Goal: Information Seeking & Learning: Stay updated

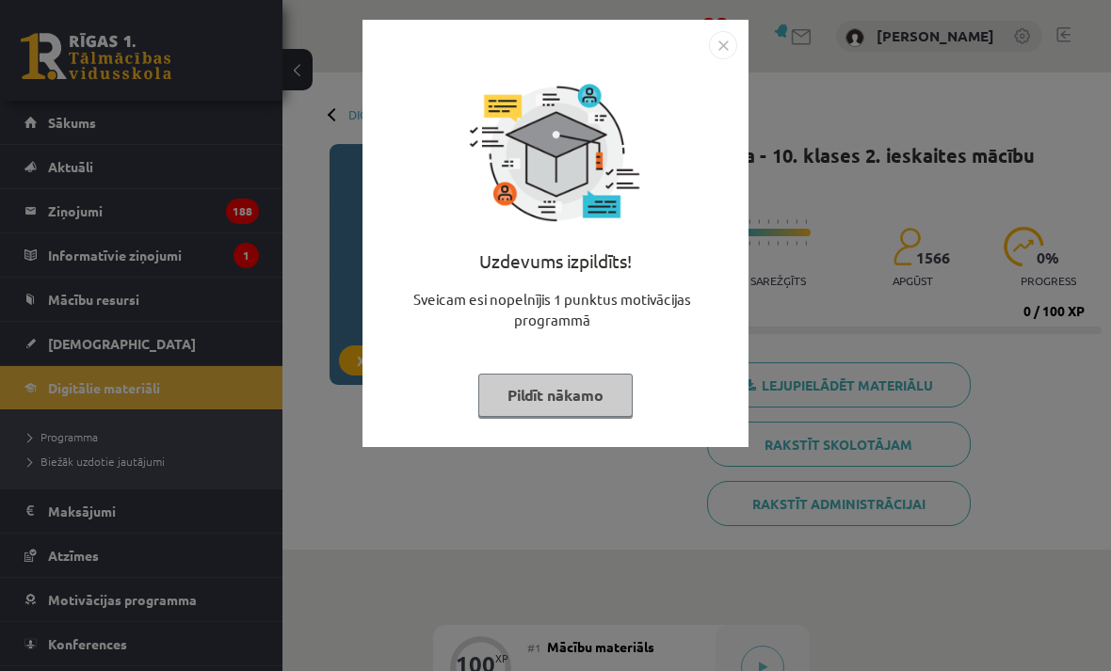
click at [626, 388] on button "Pildīt nākamo" at bounding box center [555, 395] width 154 height 43
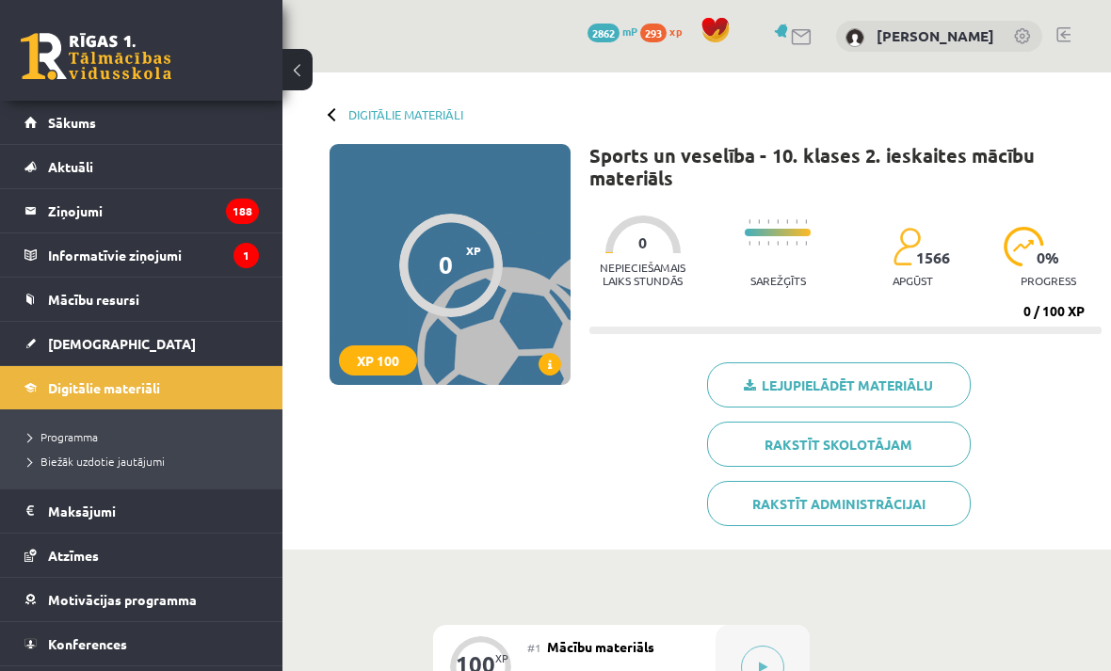
click at [68, 128] on span "Sākums" at bounding box center [72, 122] width 48 height 17
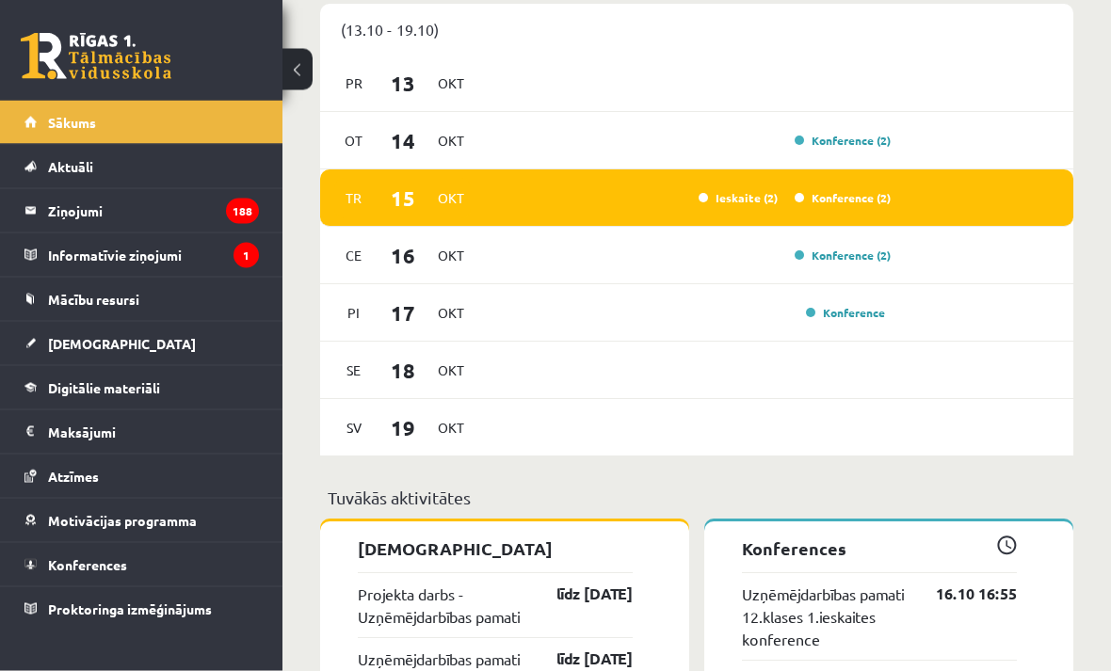
scroll to position [1369, 0]
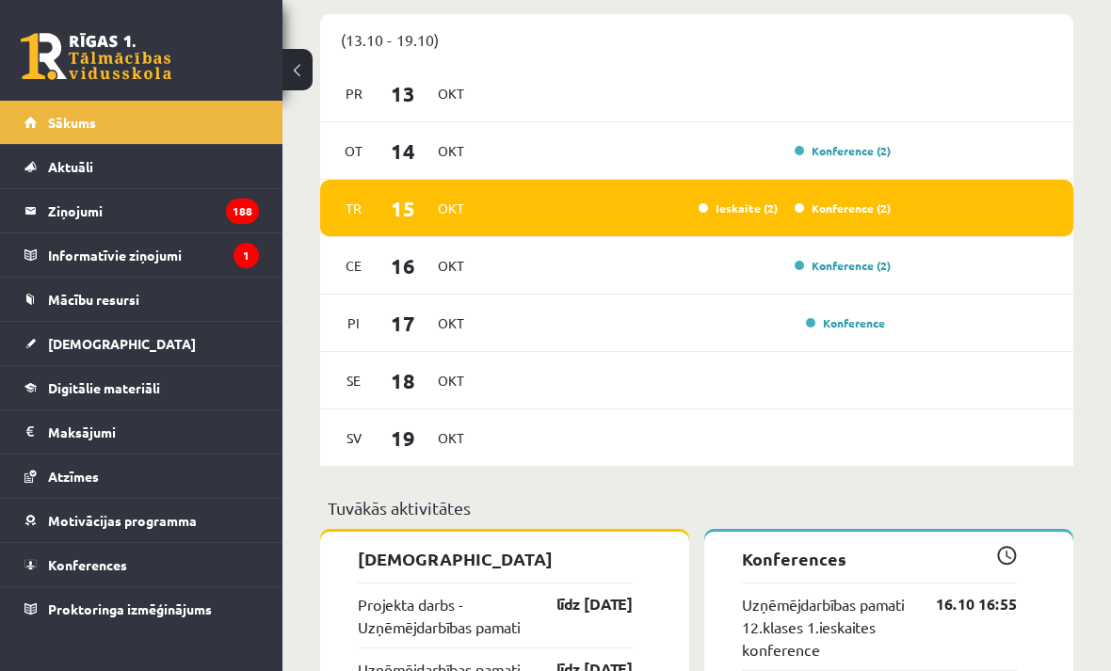
click at [848, 216] on link "Konference (2)" at bounding box center [843, 208] width 96 height 15
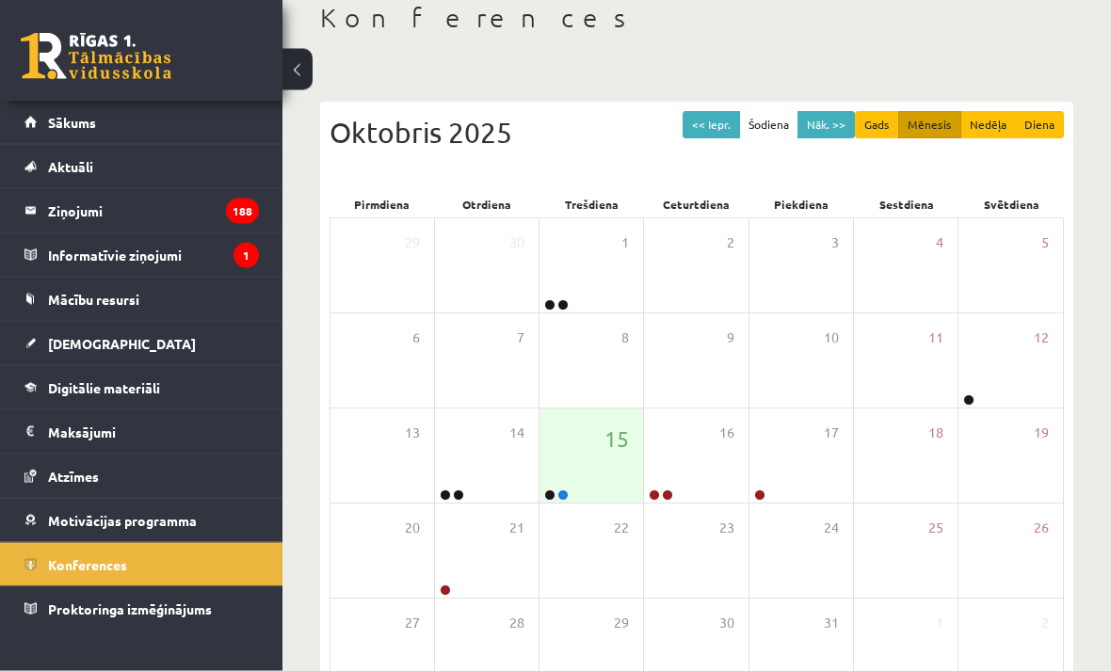
scroll to position [108, 0]
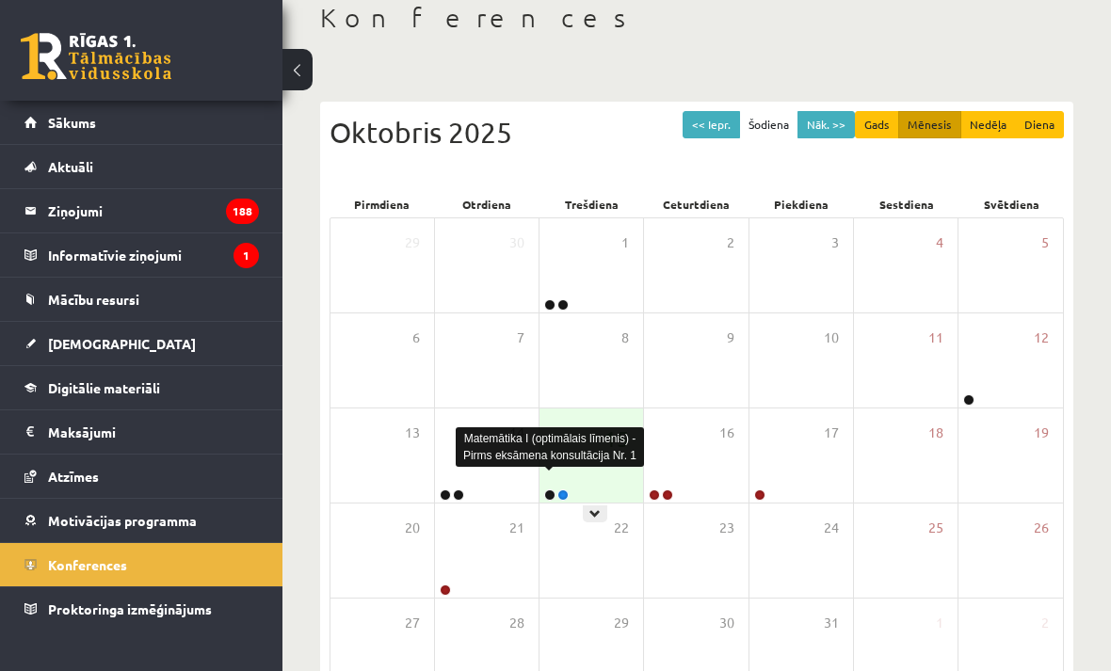
click at [544, 493] on link at bounding box center [549, 495] width 11 height 11
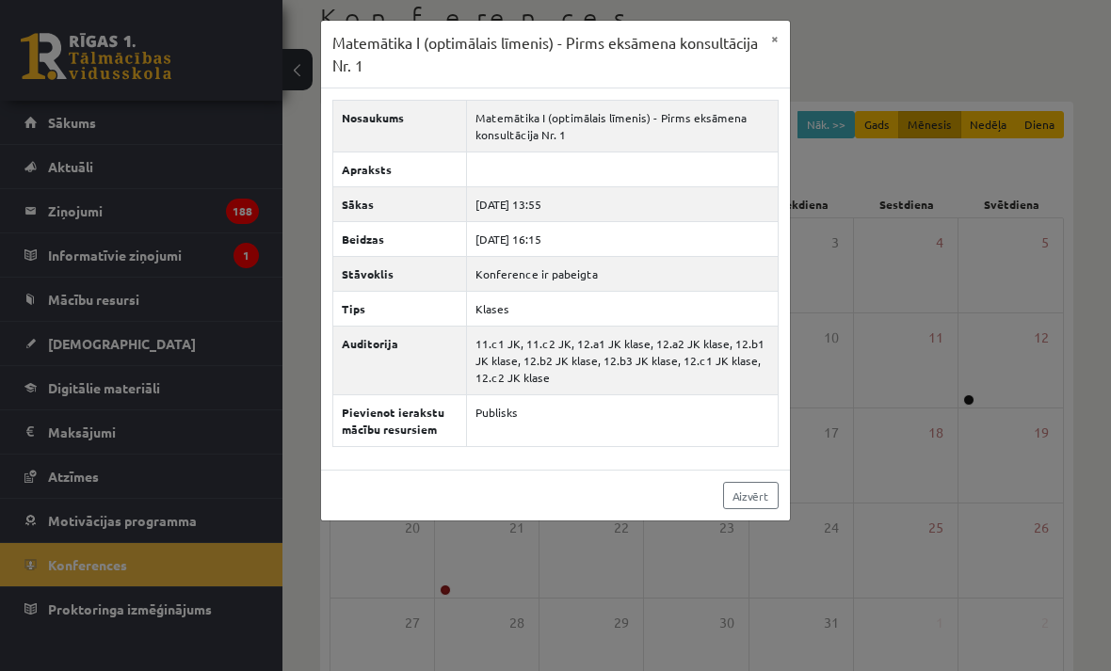
click at [753, 509] on link "Aizvērt" at bounding box center [751, 495] width 56 height 27
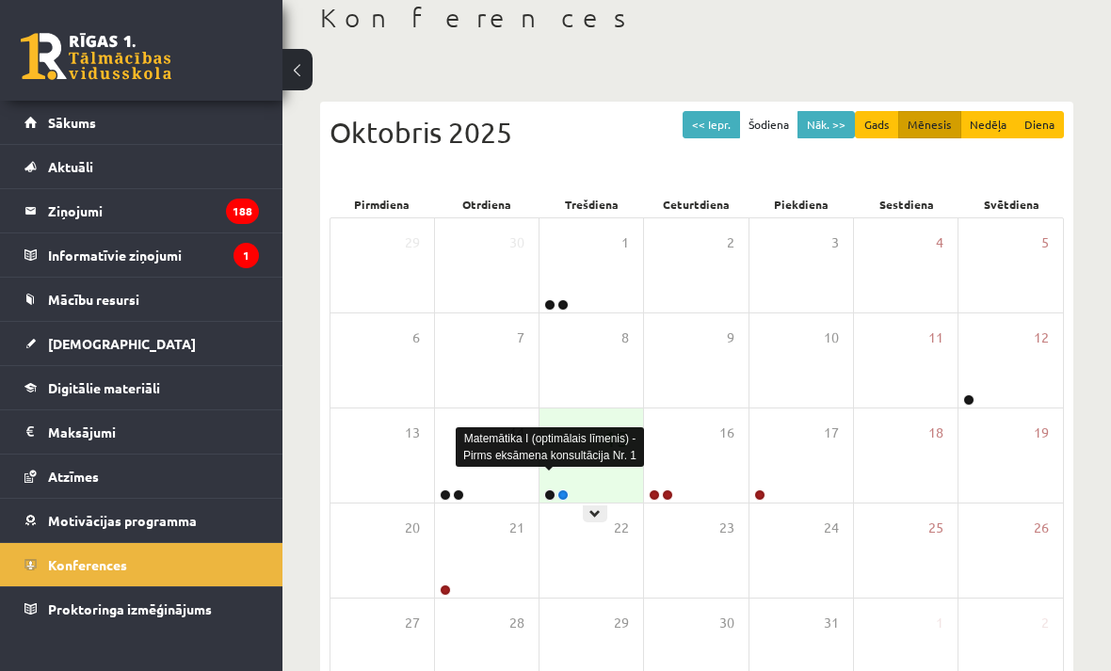
click at [555, 491] on link at bounding box center [549, 495] width 11 height 11
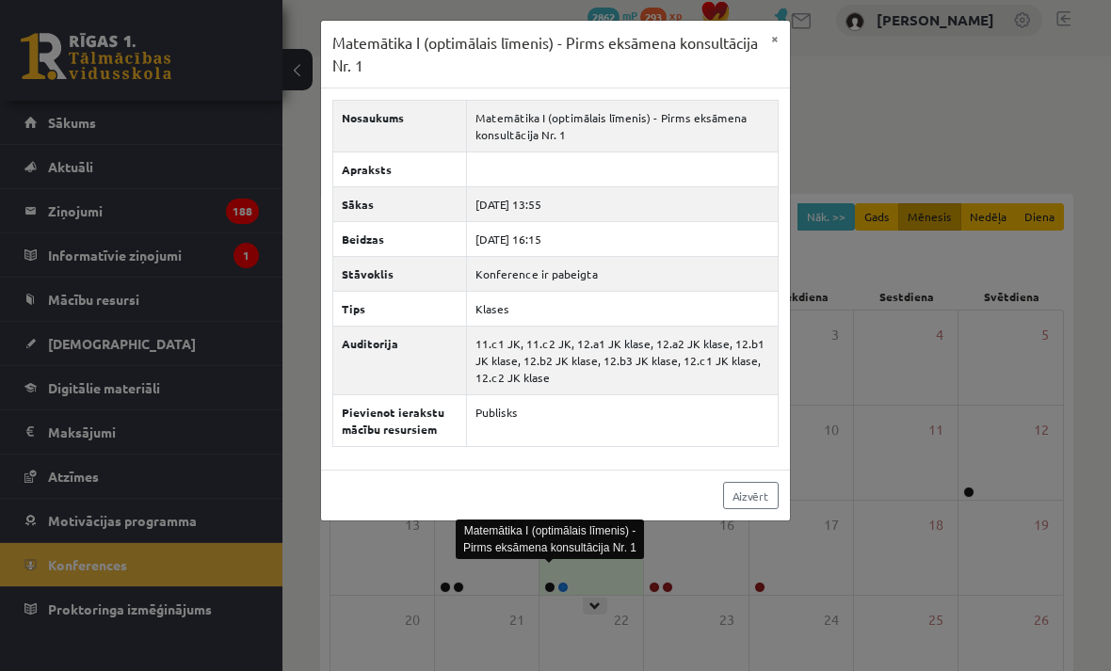
scroll to position [0, 0]
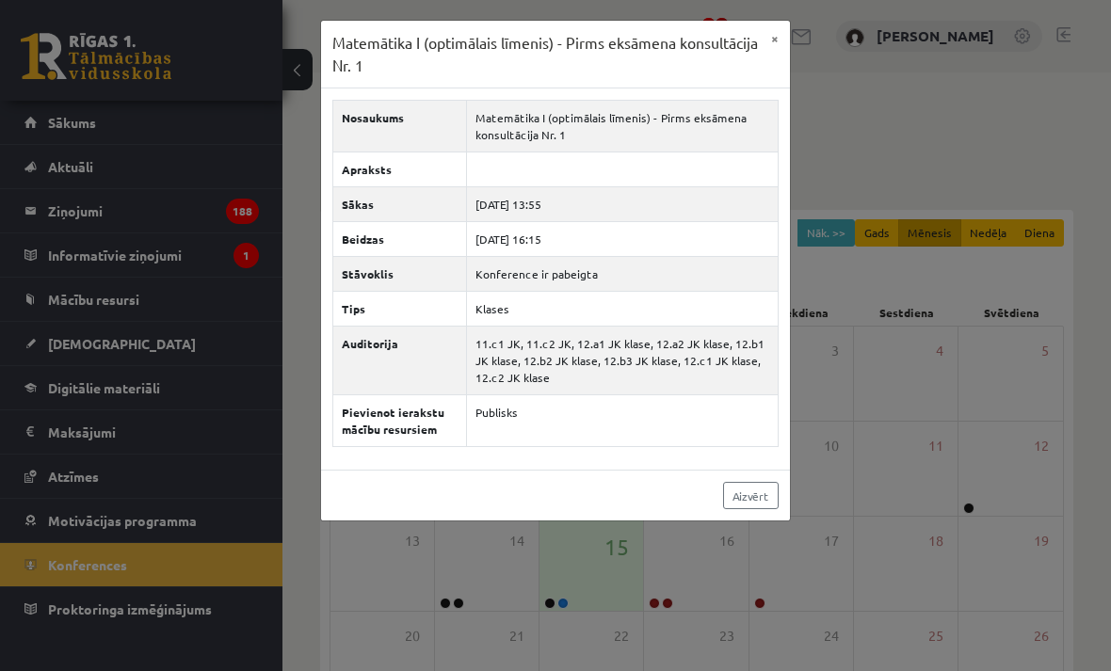
click at [560, 439] on td "Publisks" at bounding box center [623, 421] width 312 height 52
click at [560, 438] on td "Publisks" at bounding box center [623, 421] width 312 height 52
click at [748, 490] on div "Aizvērt" at bounding box center [555, 495] width 469 height 51
click at [761, 509] on link "Aizvērt" at bounding box center [751, 495] width 56 height 27
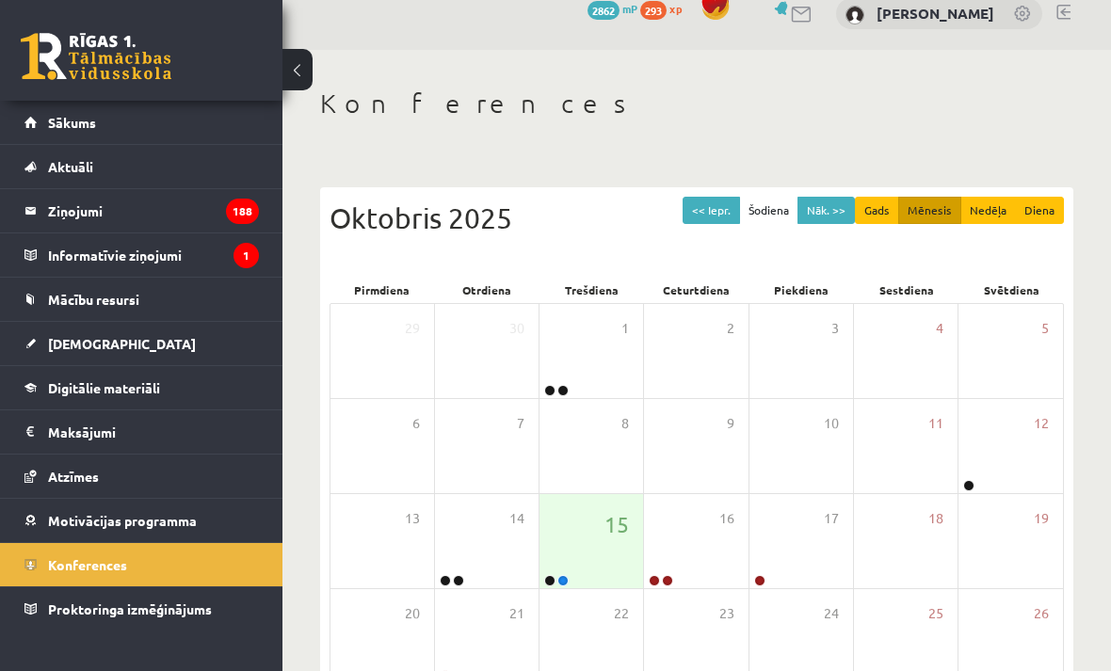
scroll to position [35, 0]
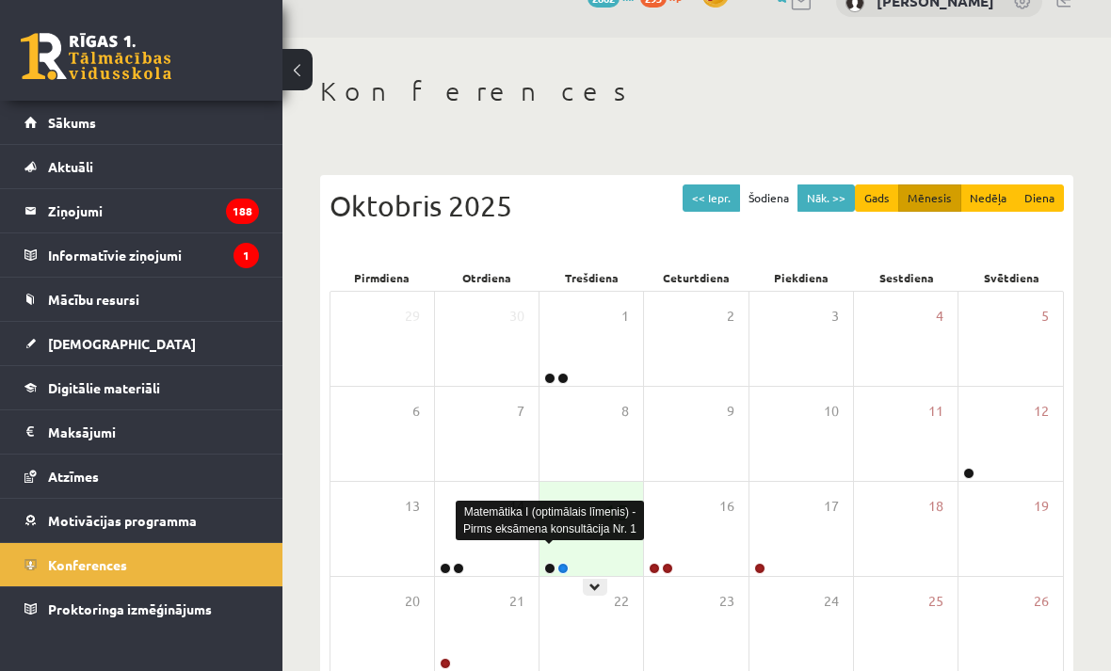
click at [555, 529] on div "15" at bounding box center [592, 529] width 104 height 94
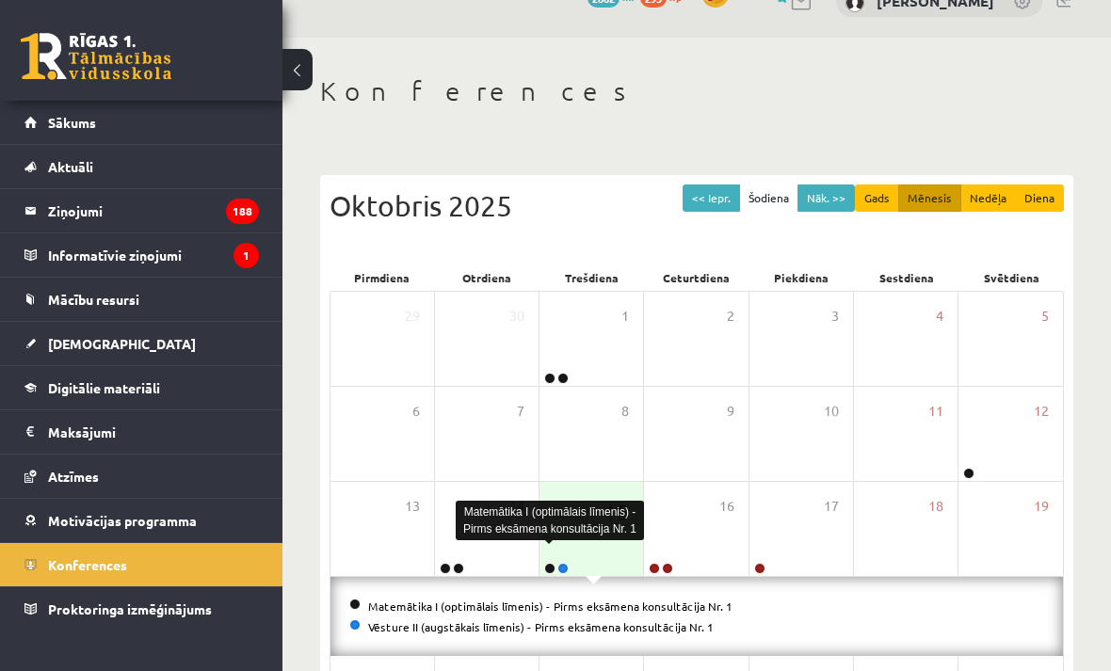
click at [553, 563] on link at bounding box center [549, 568] width 11 height 11
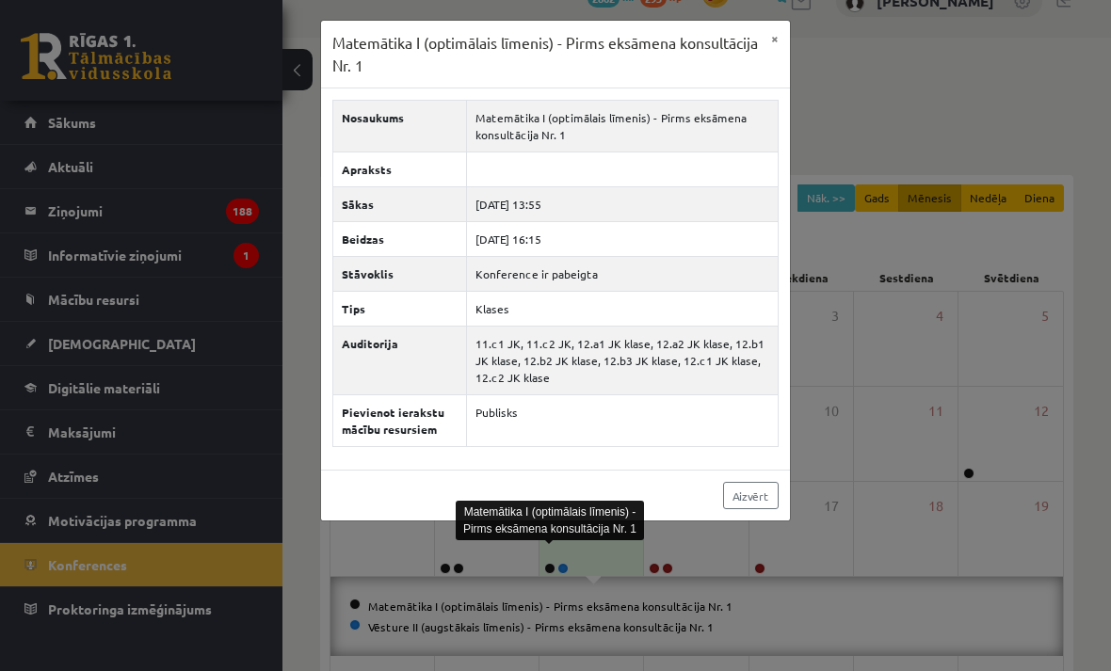
click at [785, 45] on button "×" at bounding box center [775, 39] width 30 height 36
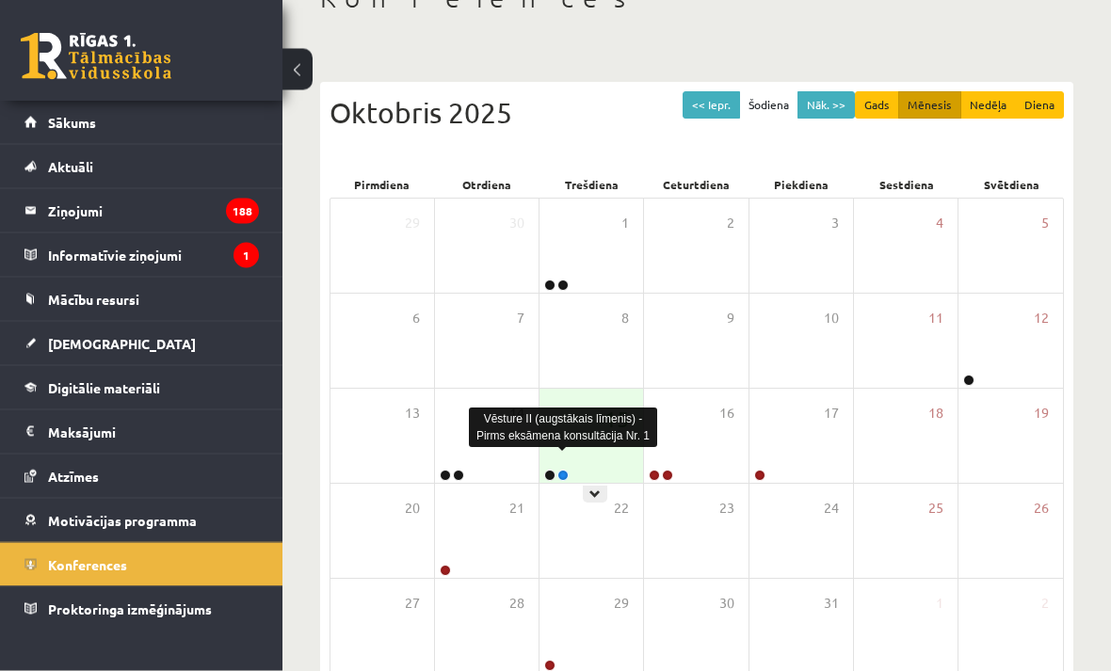
scroll to position [128, 0]
click at [554, 474] on link at bounding box center [549, 475] width 11 height 11
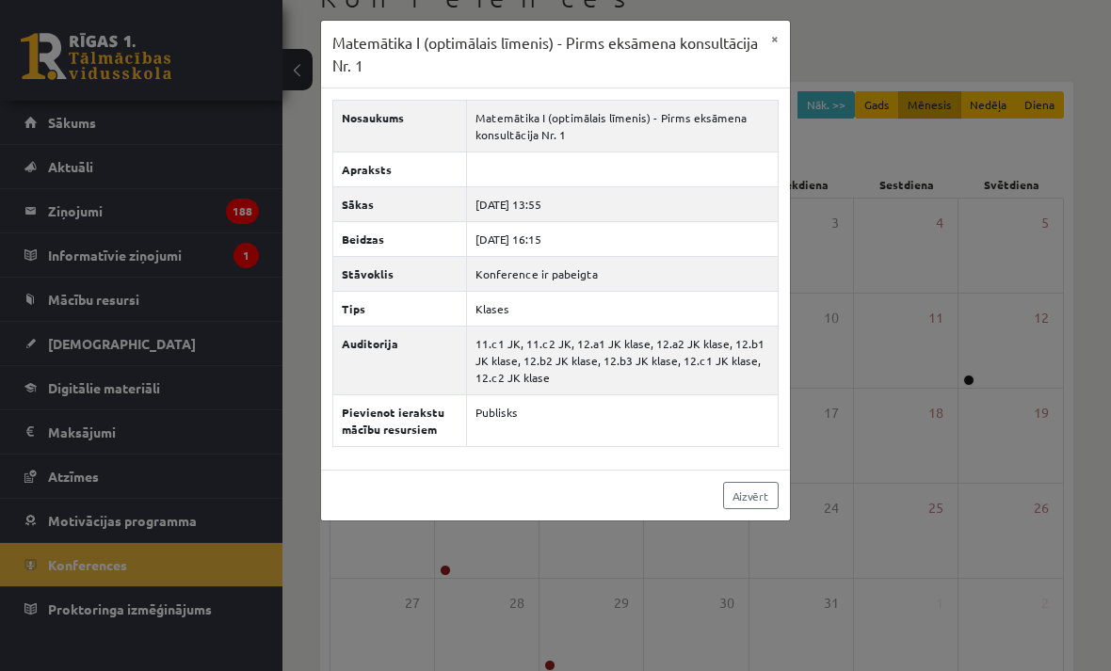
click at [550, 470] on div "Nosaukums Matemātika I (optimālais līmenis) - Pirms eksāmena konsultācija Nr. 1…" at bounding box center [555, 279] width 469 height 381
click at [749, 509] on link "Aizvērt" at bounding box center [751, 495] width 56 height 27
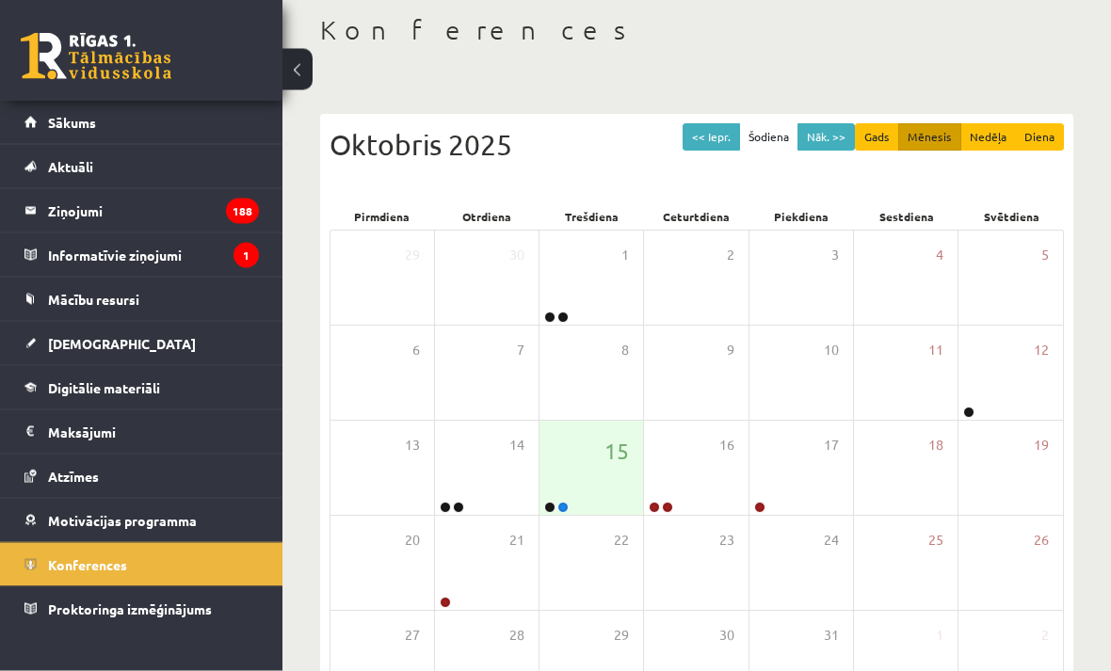
scroll to position [98, 0]
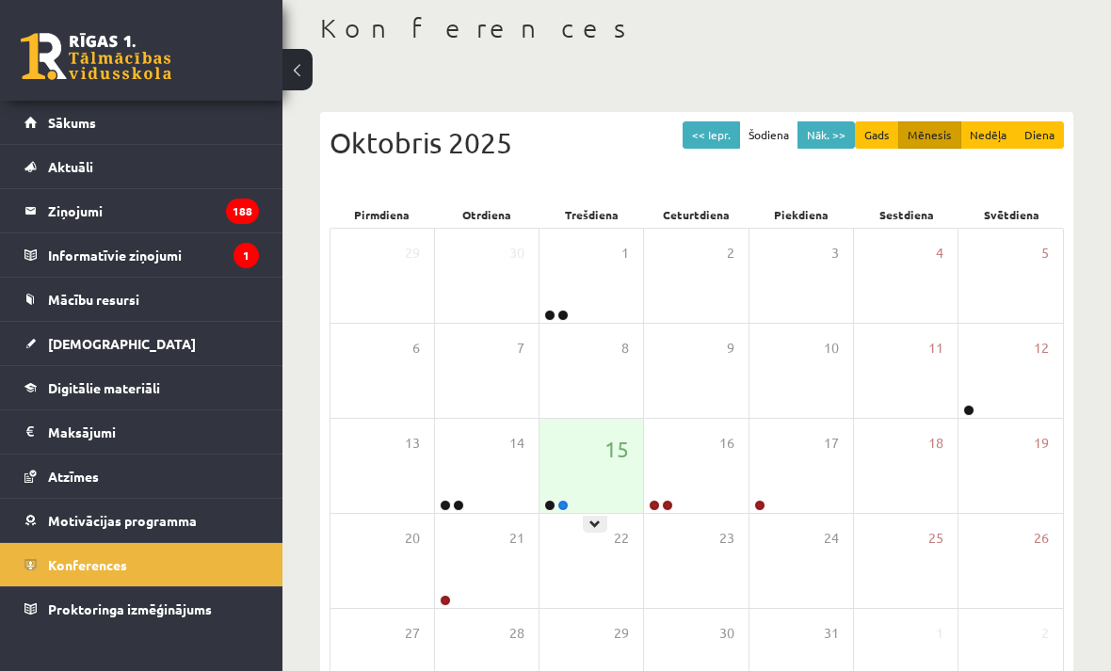
click at [556, 483] on div "15" at bounding box center [592, 466] width 104 height 94
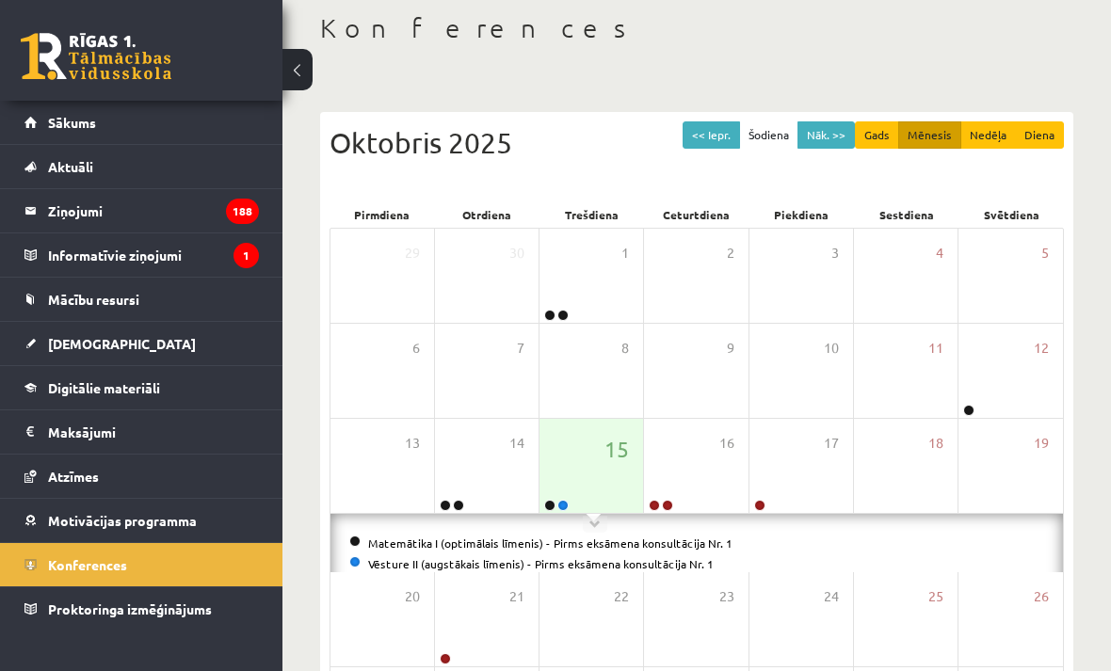
click at [545, 508] on link at bounding box center [549, 505] width 11 height 11
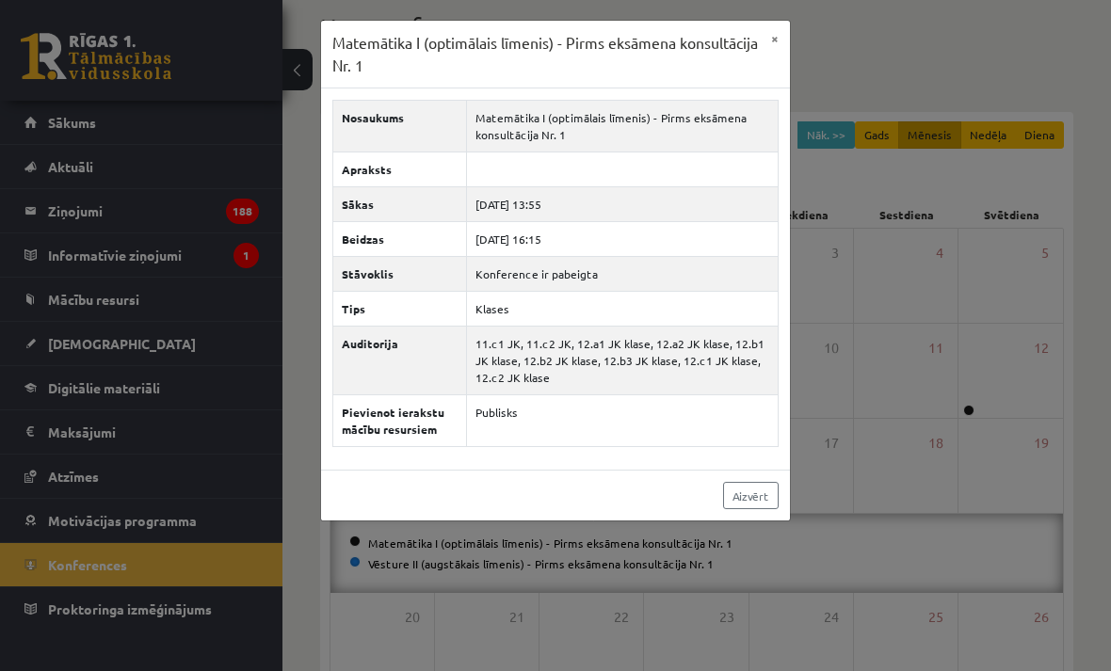
click at [761, 509] on link "Aizvērt" at bounding box center [751, 495] width 56 height 27
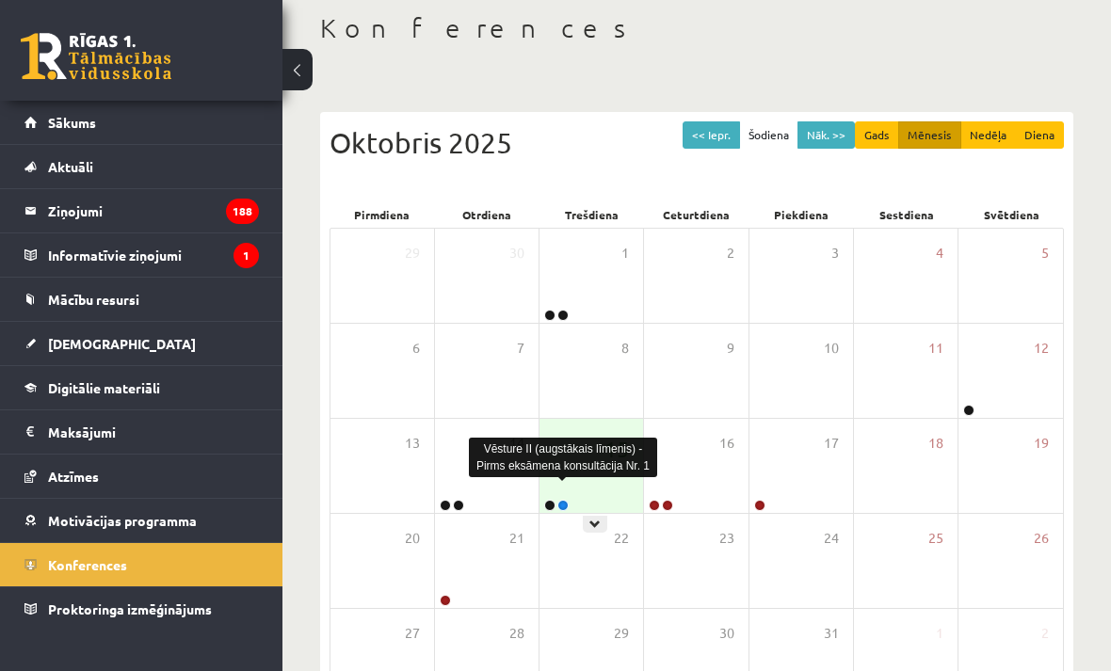
click at [550, 507] on link at bounding box center [549, 505] width 11 height 11
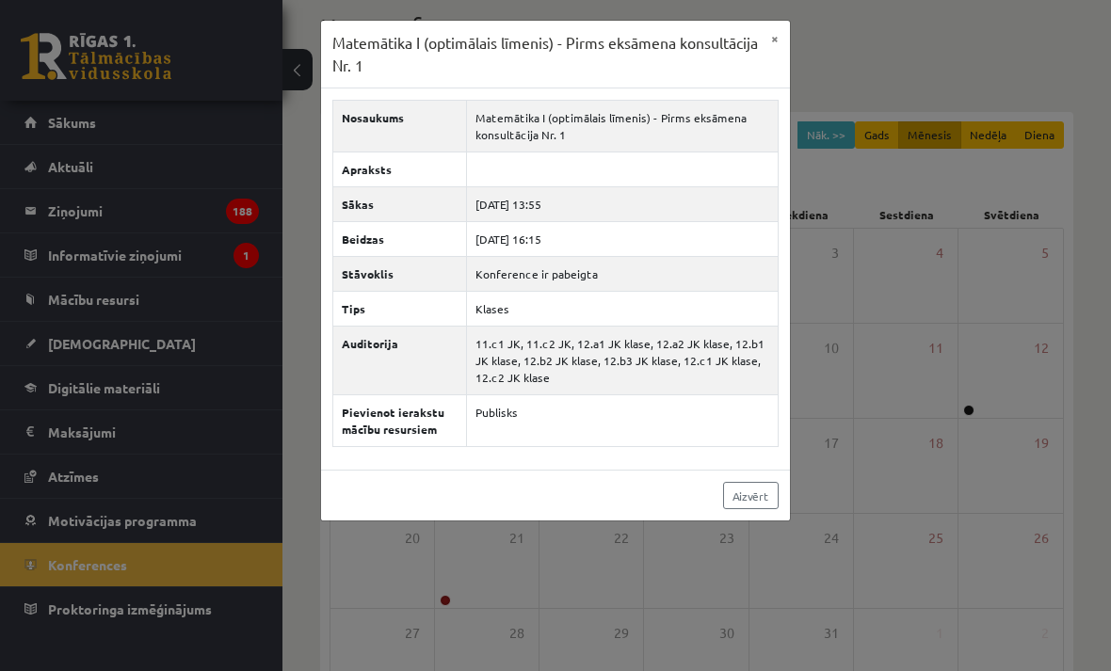
click at [757, 508] on link "Aizvērt" at bounding box center [751, 495] width 56 height 27
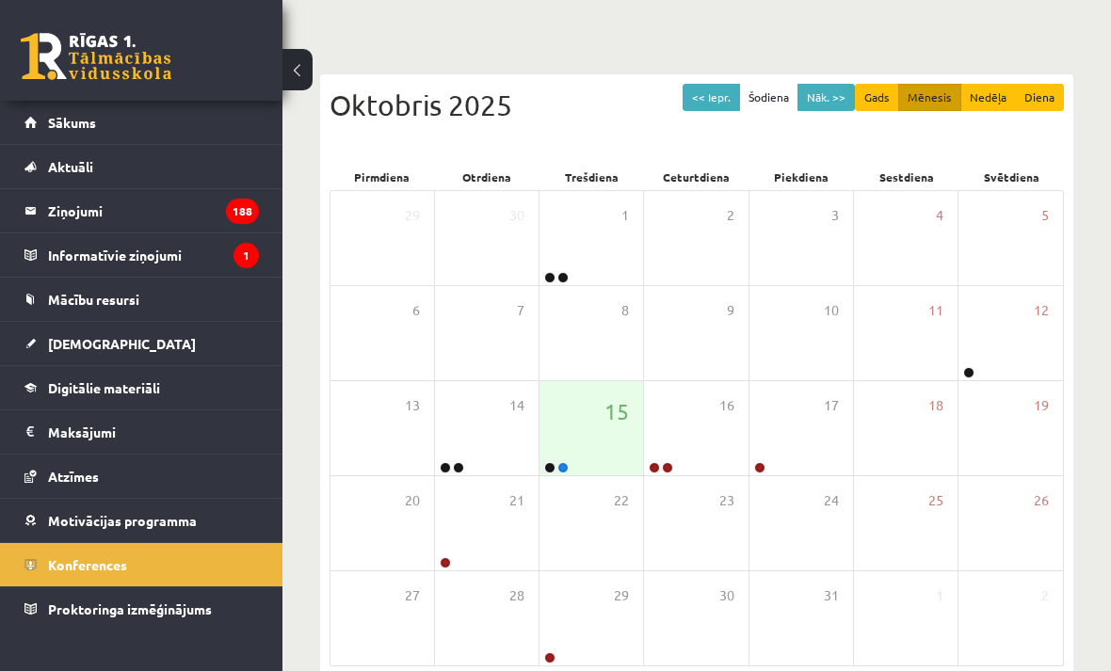
scroll to position [168, 0]
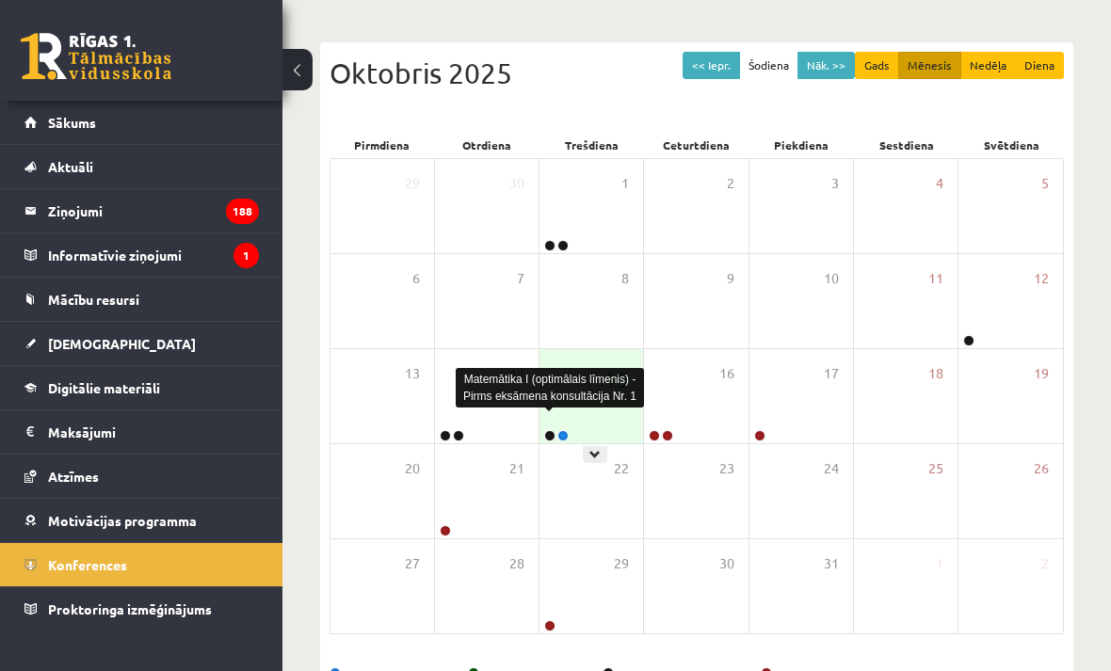
click at [600, 459] on icon at bounding box center [594, 454] width 11 height 11
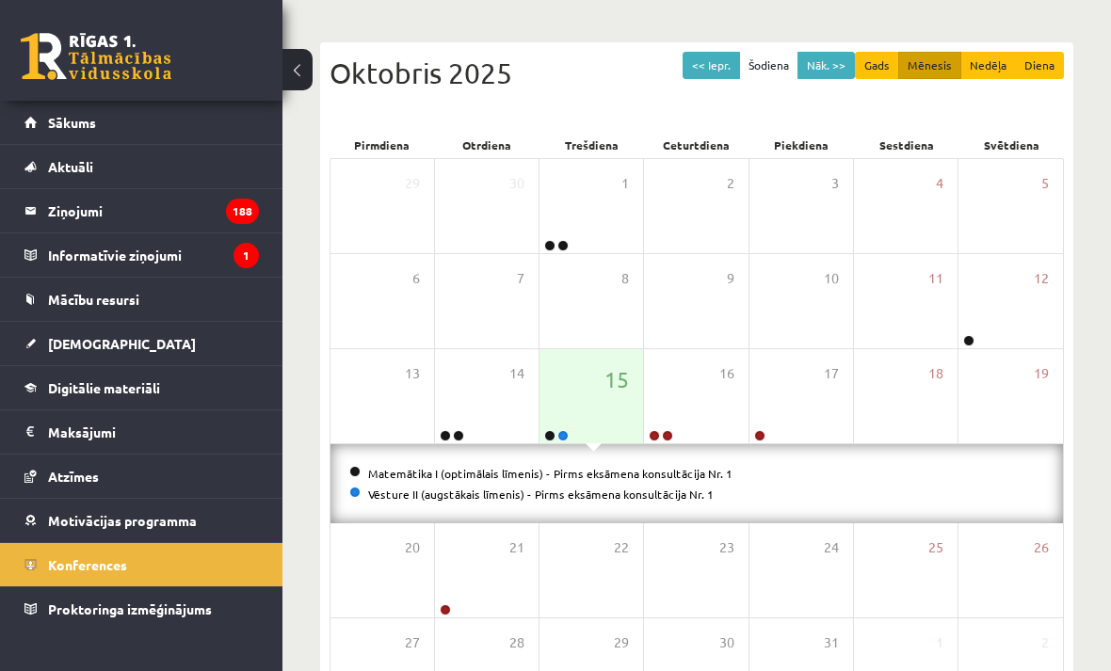
scroll to position [247, 0]
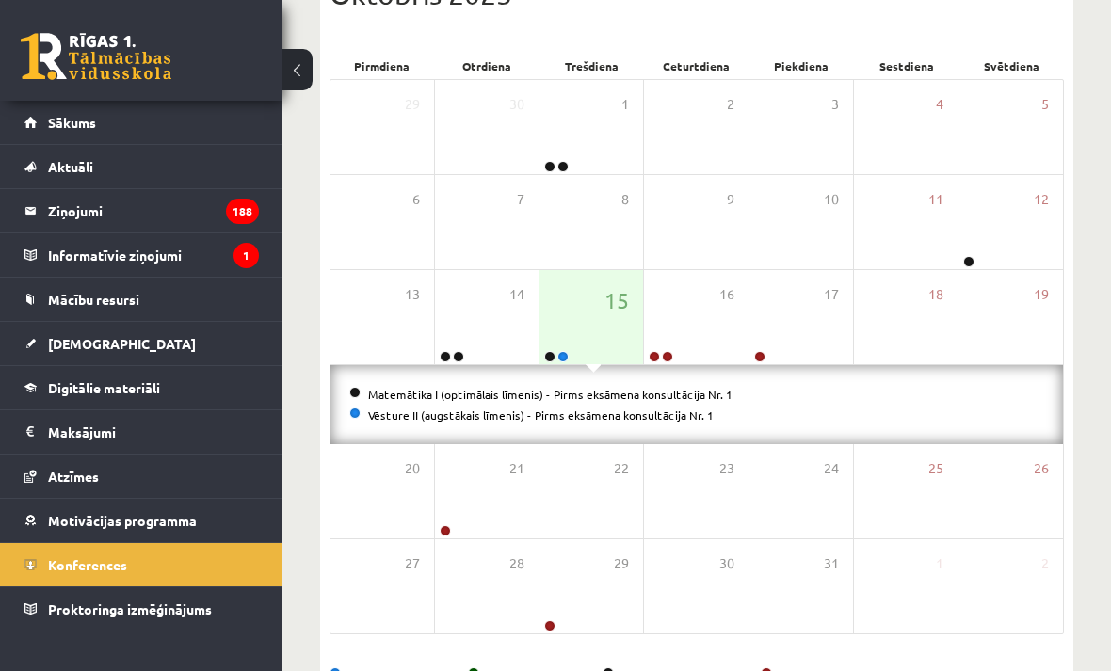
click at [683, 392] on link "Matemātika I (optimālais līmenis) - Pirms eksāmena konsultācija Nr. 1" at bounding box center [550, 394] width 364 height 15
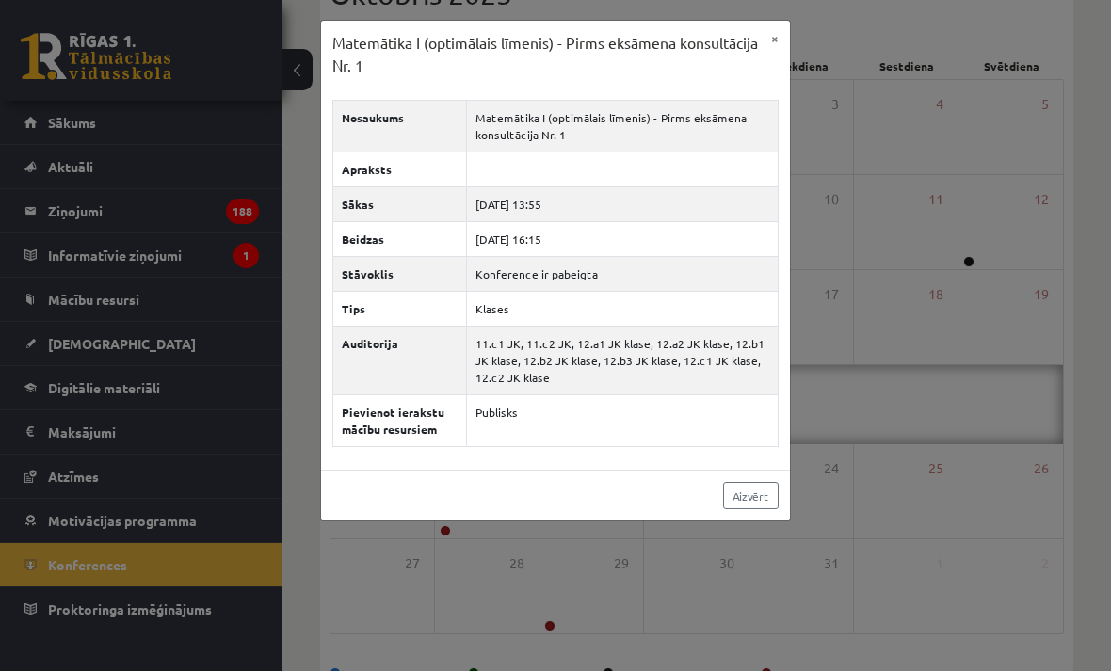
click at [752, 509] on link "Aizvērt" at bounding box center [751, 495] width 56 height 27
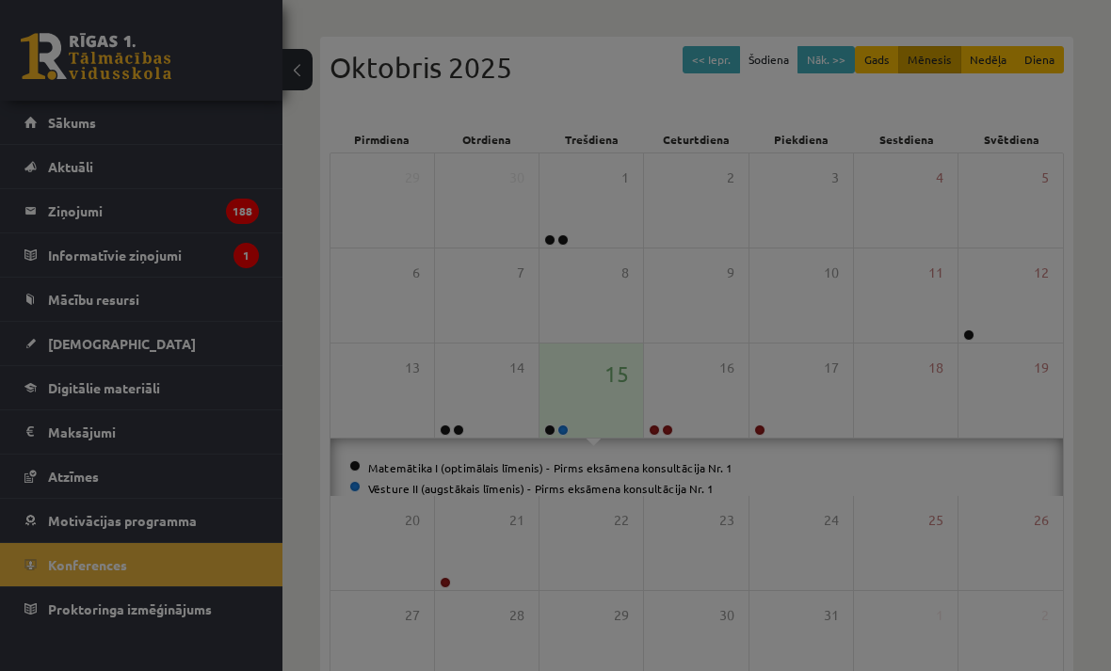
scroll to position [168, 0]
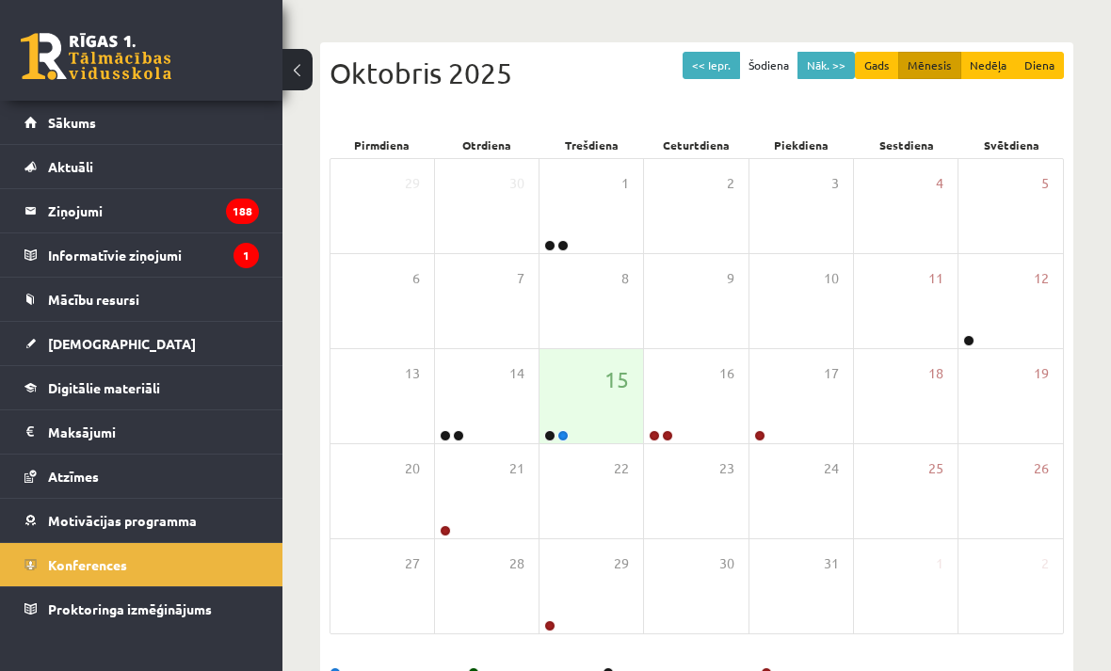
click at [593, 444] on div "22" at bounding box center [592, 491] width 104 height 94
click at [593, 463] on div "22" at bounding box center [592, 491] width 104 height 94
click at [599, 454] on icon at bounding box center [594, 454] width 11 height 11
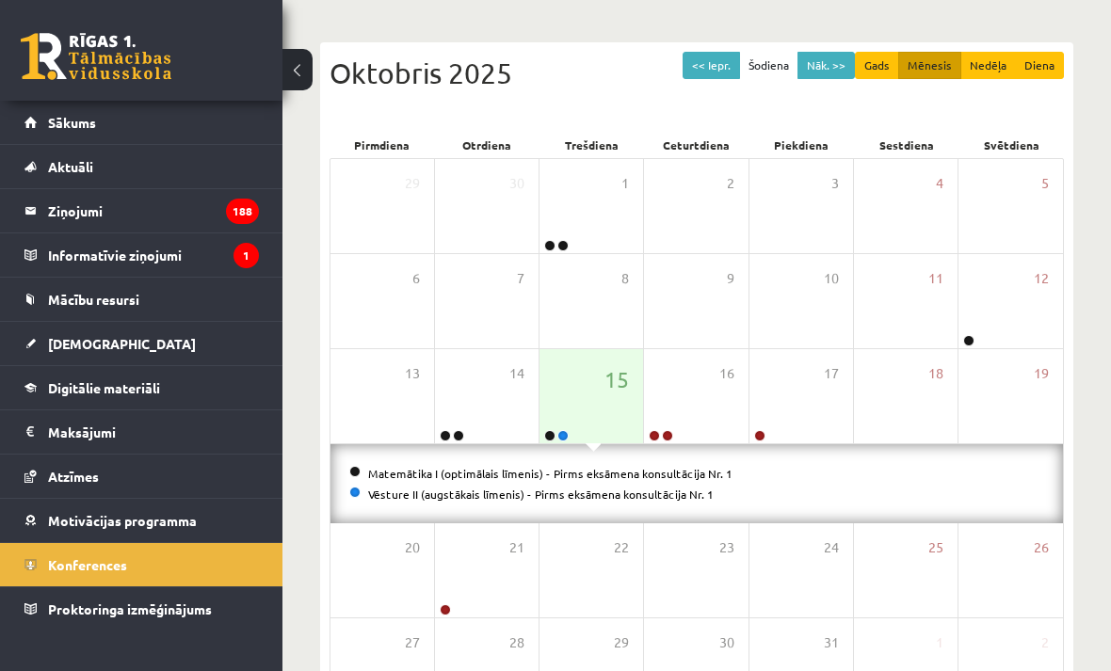
click at [621, 466] on link "Matemātika I (optimālais līmenis) - Pirms eksāmena konsultācija Nr. 1" at bounding box center [550, 473] width 364 height 15
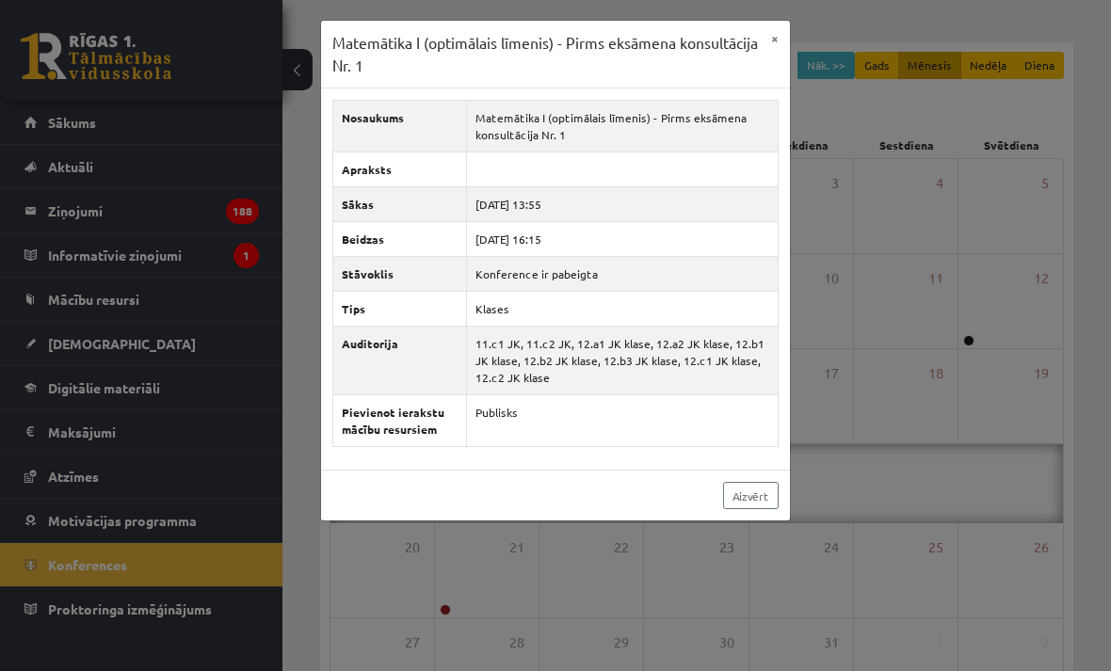
click at [757, 509] on link "Aizvērt" at bounding box center [751, 495] width 56 height 27
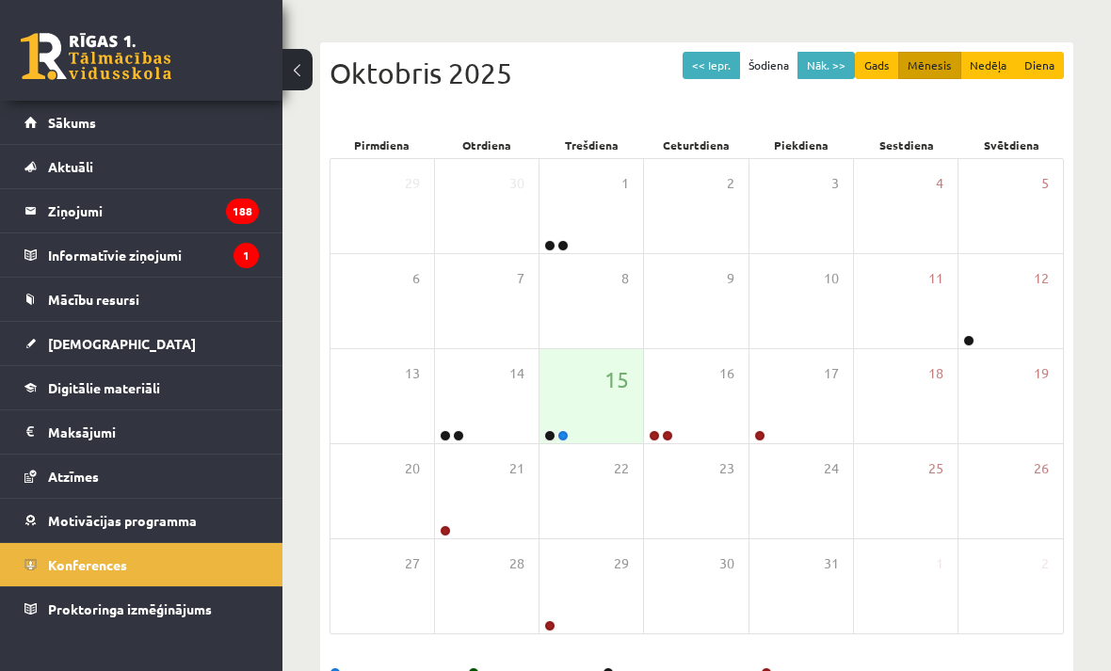
click at [164, 246] on legend "Informatīvie ziņojumi 1" at bounding box center [153, 255] width 211 height 43
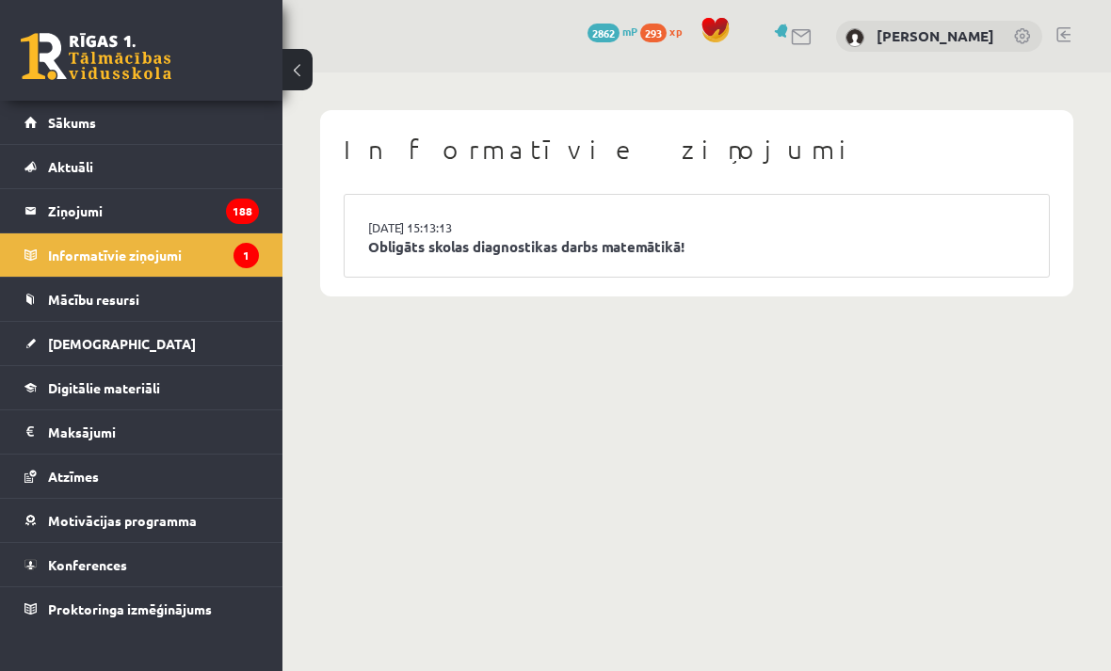
click at [171, 189] on legend "Ziņojumi 188" at bounding box center [153, 210] width 211 height 43
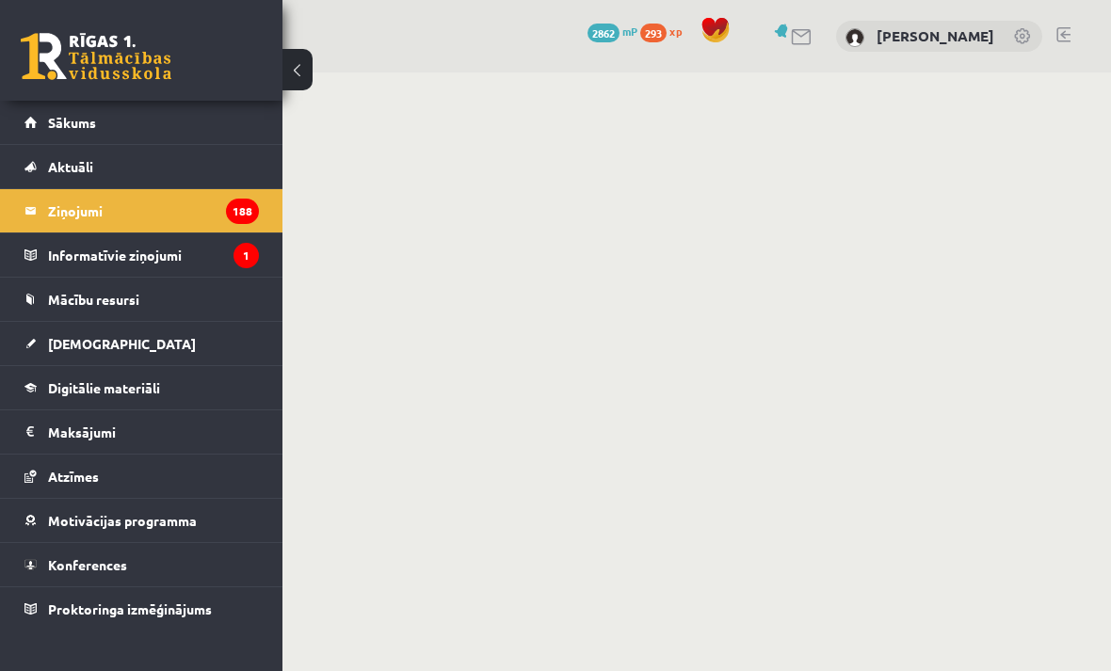
click at [132, 259] on legend "Informatīvie ziņojumi 1" at bounding box center [153, 255] width 211 height 43
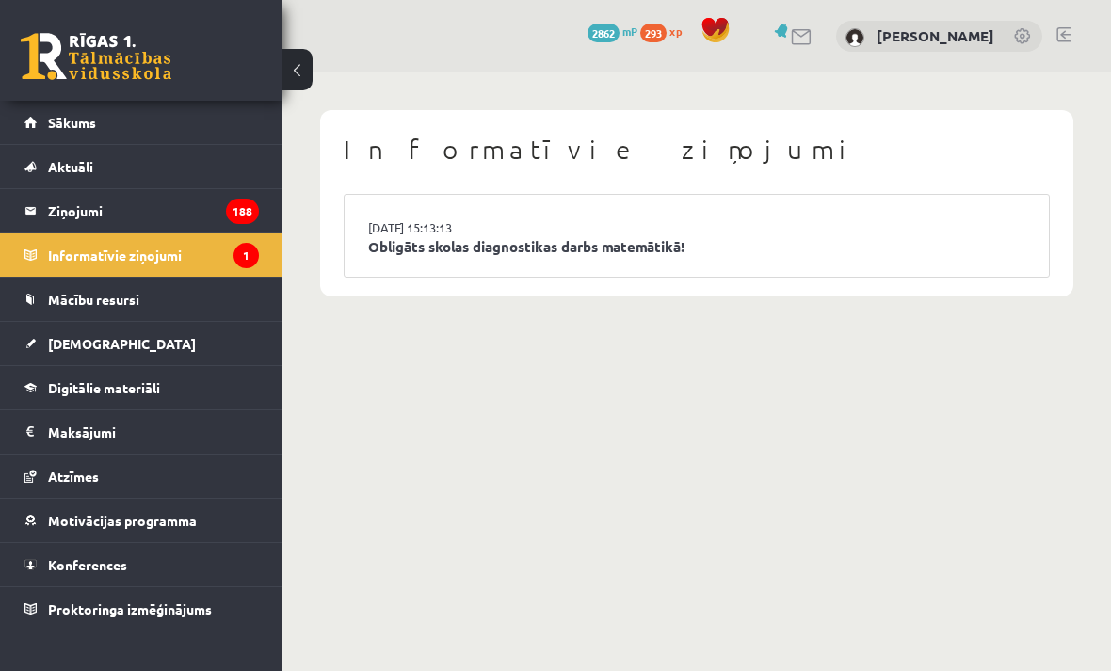
click at [684, 244] on link "Obligāts skolas diagnostikas darbs matemātikā!" at bounding box center [696, 247] width 657 height 22
